Goal: Task Accomplishment & Management: Manage account settings

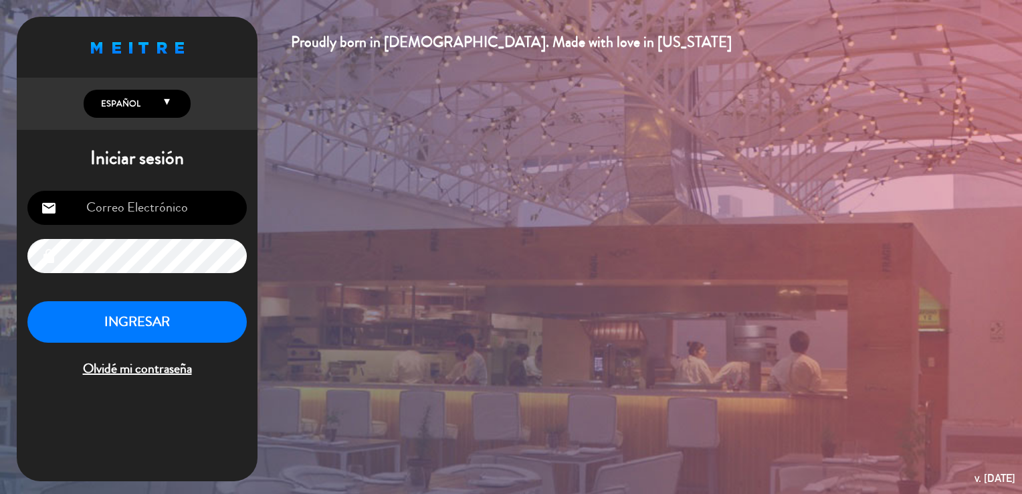
type input "[EMAIL_ADDRESS][DOMAIN_NAME]"
click at [169, 312] on button "INGRESAR" at bounding box center [136, 322] width 219 height 42
